Goal: Transaction & Acquisition: Book appointment/travel/reservation

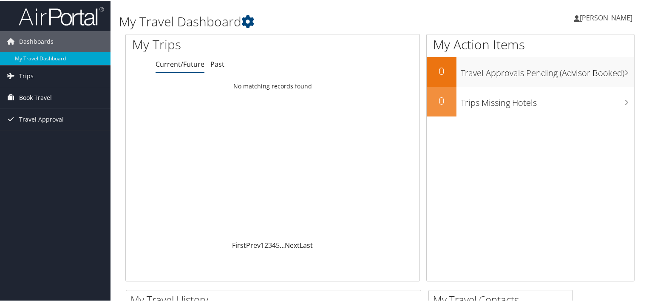
click at [39, 99] on span "Book Travel" at bounding box center [35, 96] width 33 height 21
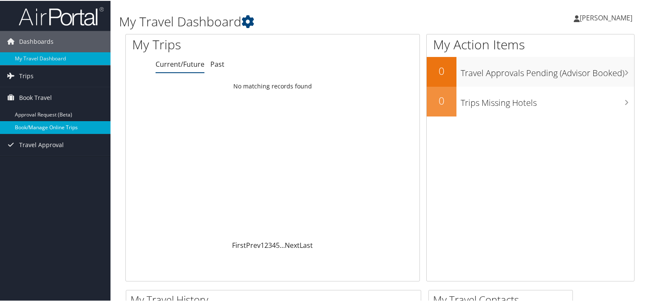
click at [42, 129] on link "Book/Manage Online Trips" at bounding box center [55, 126] width 110 height 13
